Goal: Use online tool/utility: Utilize a website feature to perform a specific function

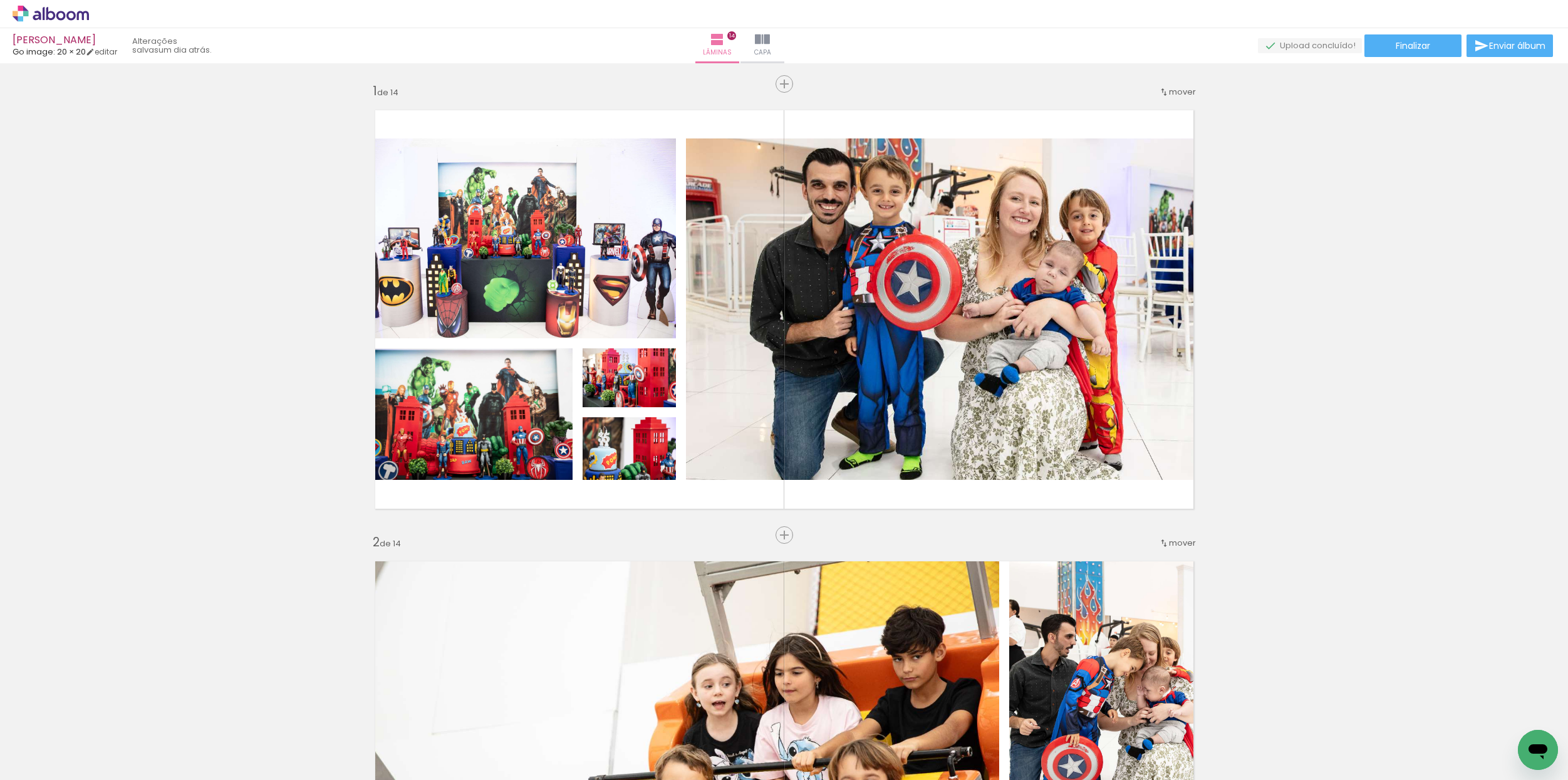
scroll to position [0, 776]
